Goal: Task Accomplishment & Management: Use online tool/utility

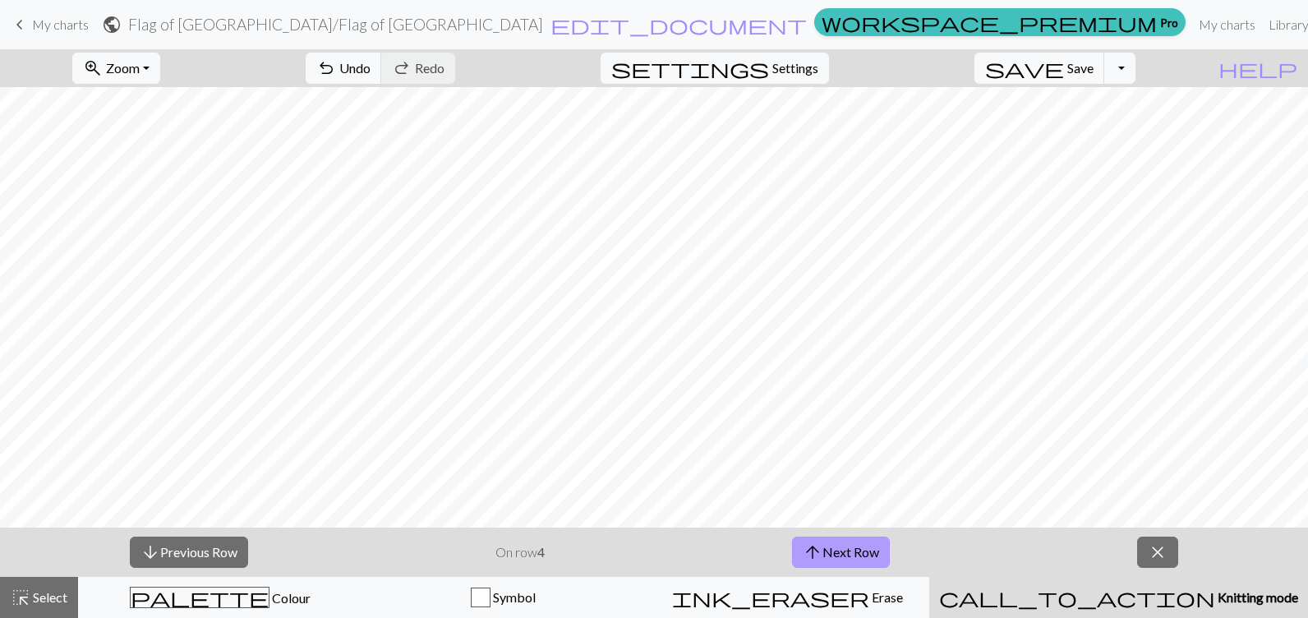
click at [816, 549] on span "arrow_upward" at bounding box center [813, 551] width 20 height 23
click at [818, 551] on span "arrow_upward" at bounding box center [813, 551] width 20 height 23
click at [163, 552] on button "arrow_downward Previous Row" at bounding box center [189, 551] width 118 height 31
click at [840, 556] on button "arrow_upward Next Row" at bounding box center [841, 551] width 98 height 31
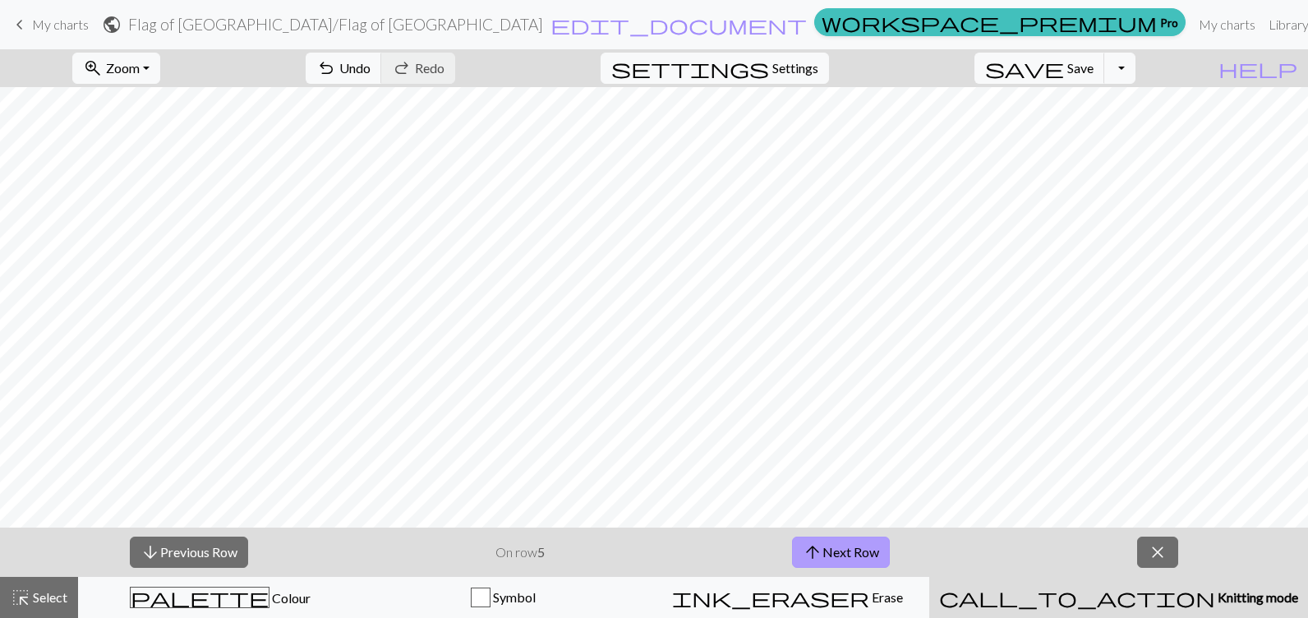
click at [820, 541] on span "arrow_upward" at bounding box center [813, 551] width 20 height 23
click at [836, 546] on button "arrow_upward Next Row" at bounding box center [841, 551] width 98 height 31
click at [803, 550] on span "arrow_upward" at bounding box center [813, 551] width 20 height 23
drag, startPoint x: 803, startPoint y: 550, endPoint x: 840, endPoint y: 535, distance: 39.8
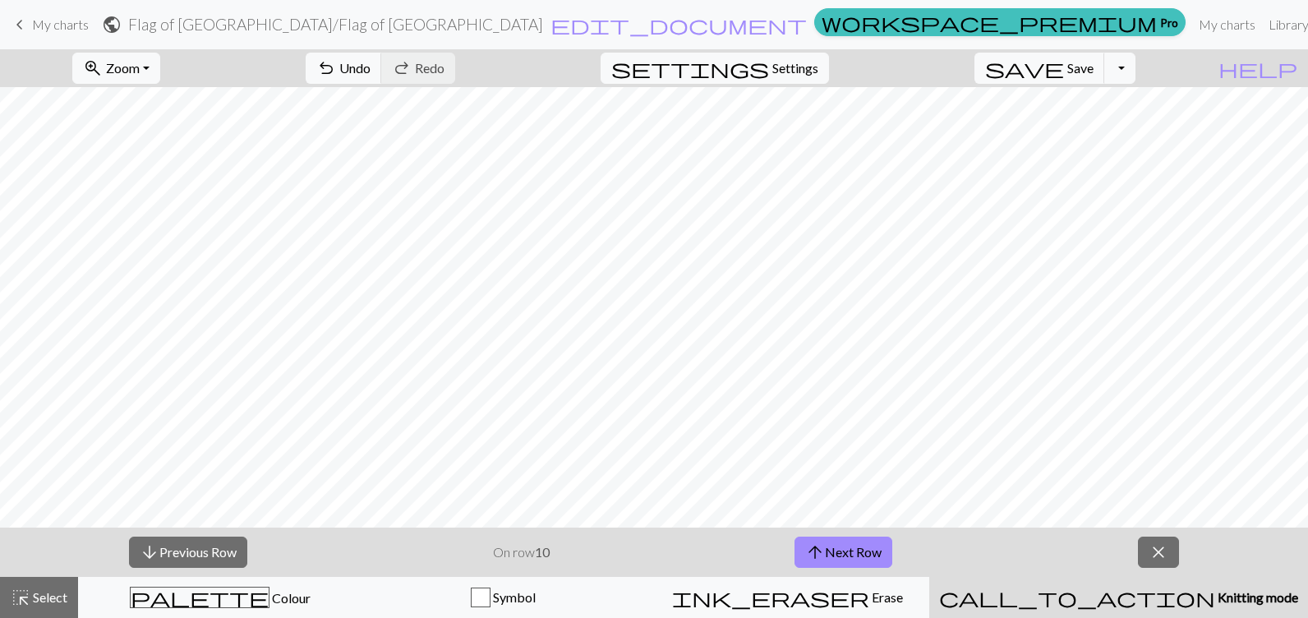
click at [803, 550] on button "arrow_upward Next Row" at bounding box center [843, 551] width 98 height 31
click at [1064, 57] on span "save" at bounding box center [1024, 68] width 79 height 23
